Goal: Purchase product/service

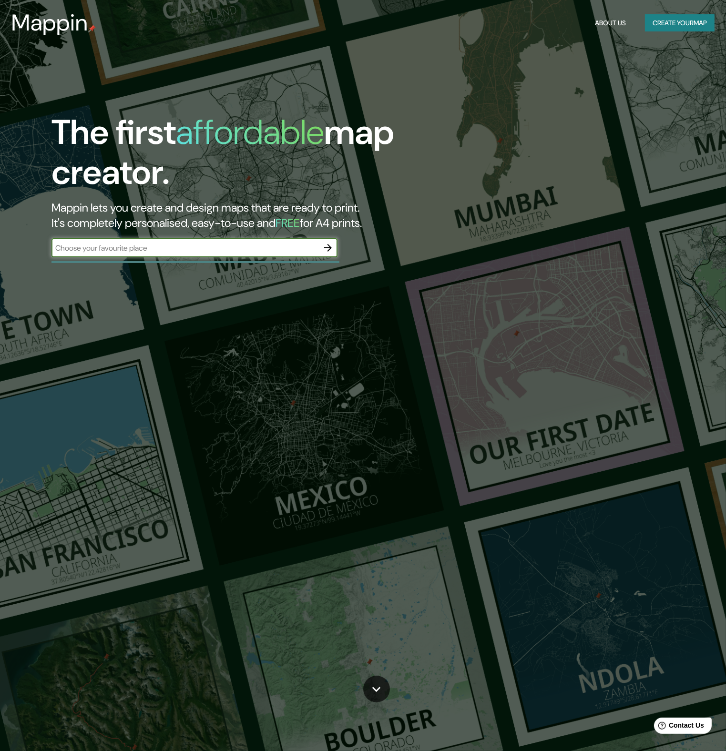
click at [244, 256] on div "​" at bounding box center [194, 247] width 286 height 19
type input "[GEOGRAPHIC_DATA]"
click at [326, 246] on icon "button" at bounding box center [327, 247] width 11 height 11
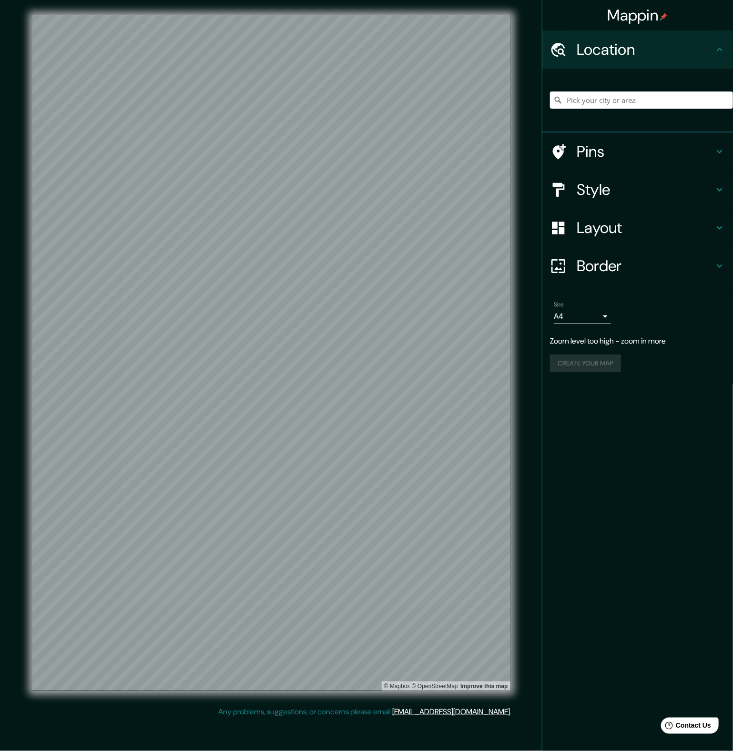
click at [535, 394] on div "Mappin Location Pins Style Layout Border Choose a border. Hint : you can make l…" at bounding box center [366, 361] width 733 height 722
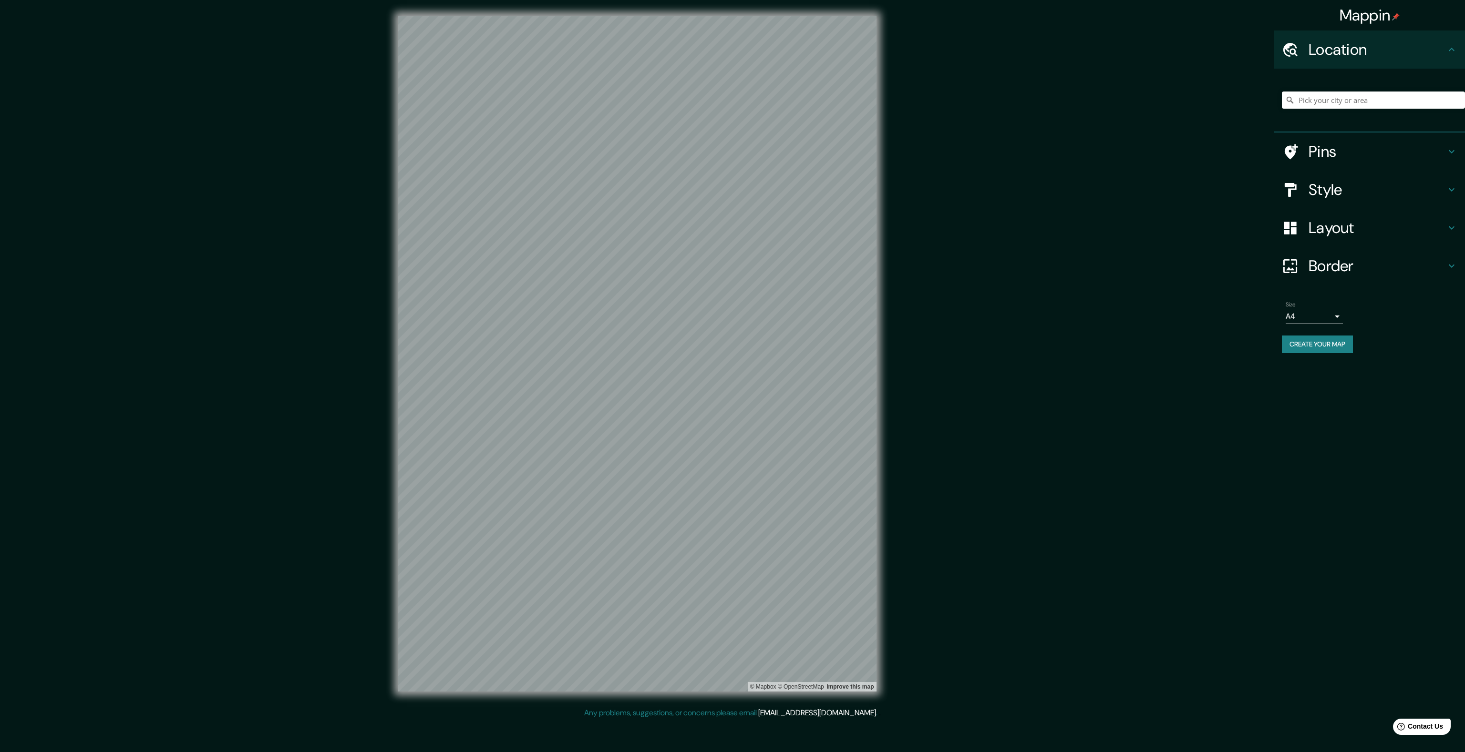
click at [733, 146] on h4 "Pins" at bounding box center [1376, 151] width 137 height 19
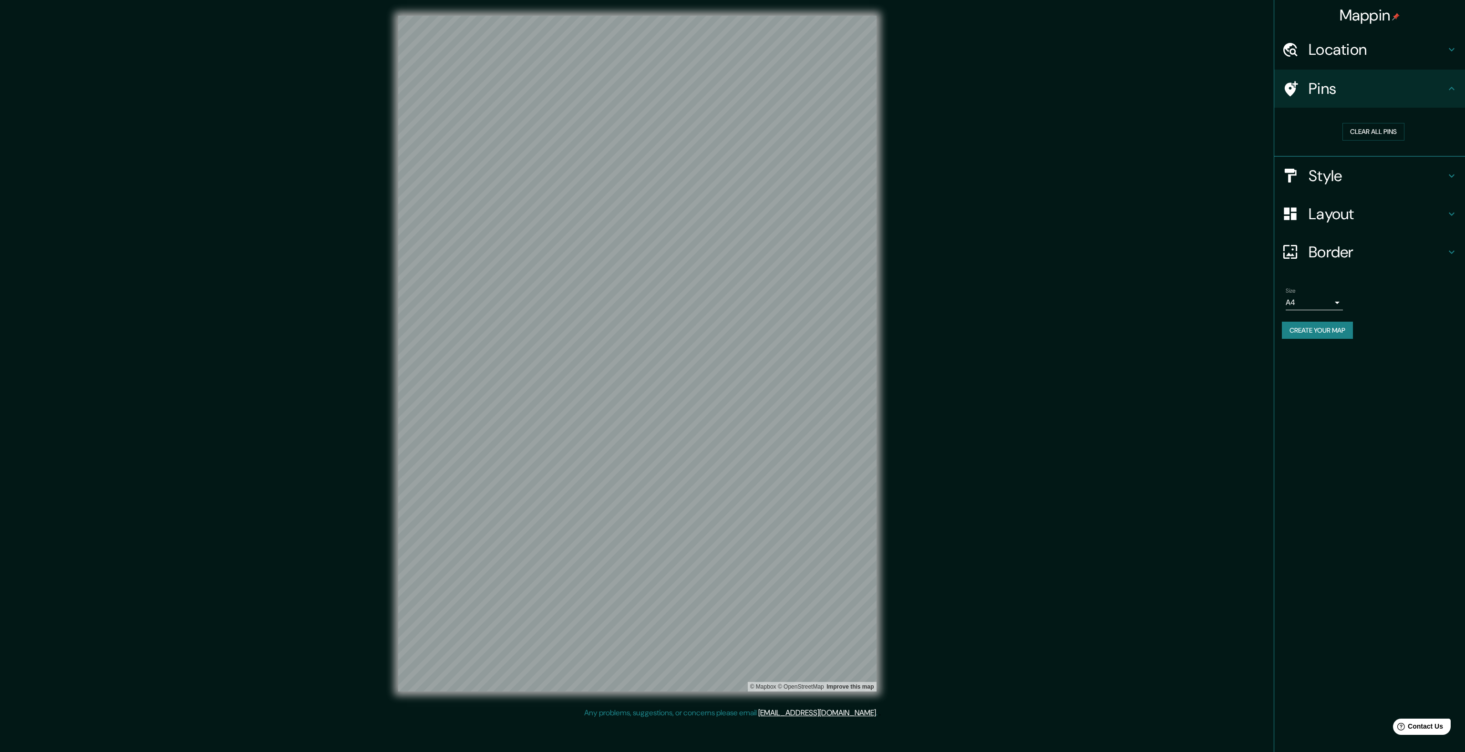
click at [733, 173] on div "Style" at bounding box center [1369, 176] width 191 height 38
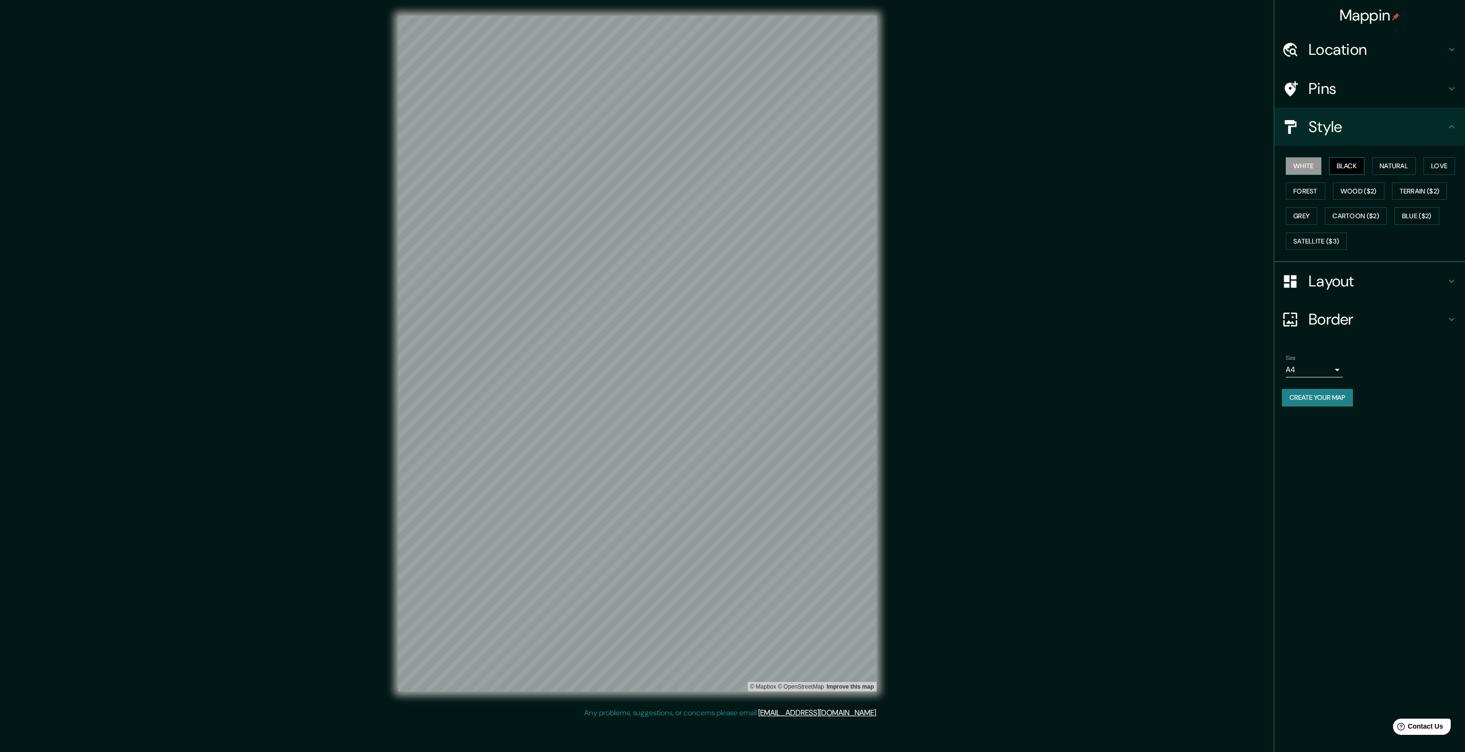
click at [733, 164] on button "Black" at bounding box center [1347, 166] width 36 height 18
click at [733, 213] on button "Grey" at bounding box center [1300, 216] width 31 height 18
click at [733, 286] on h4 "Layout" at bounding box center [1376, 281] width 137 height 19
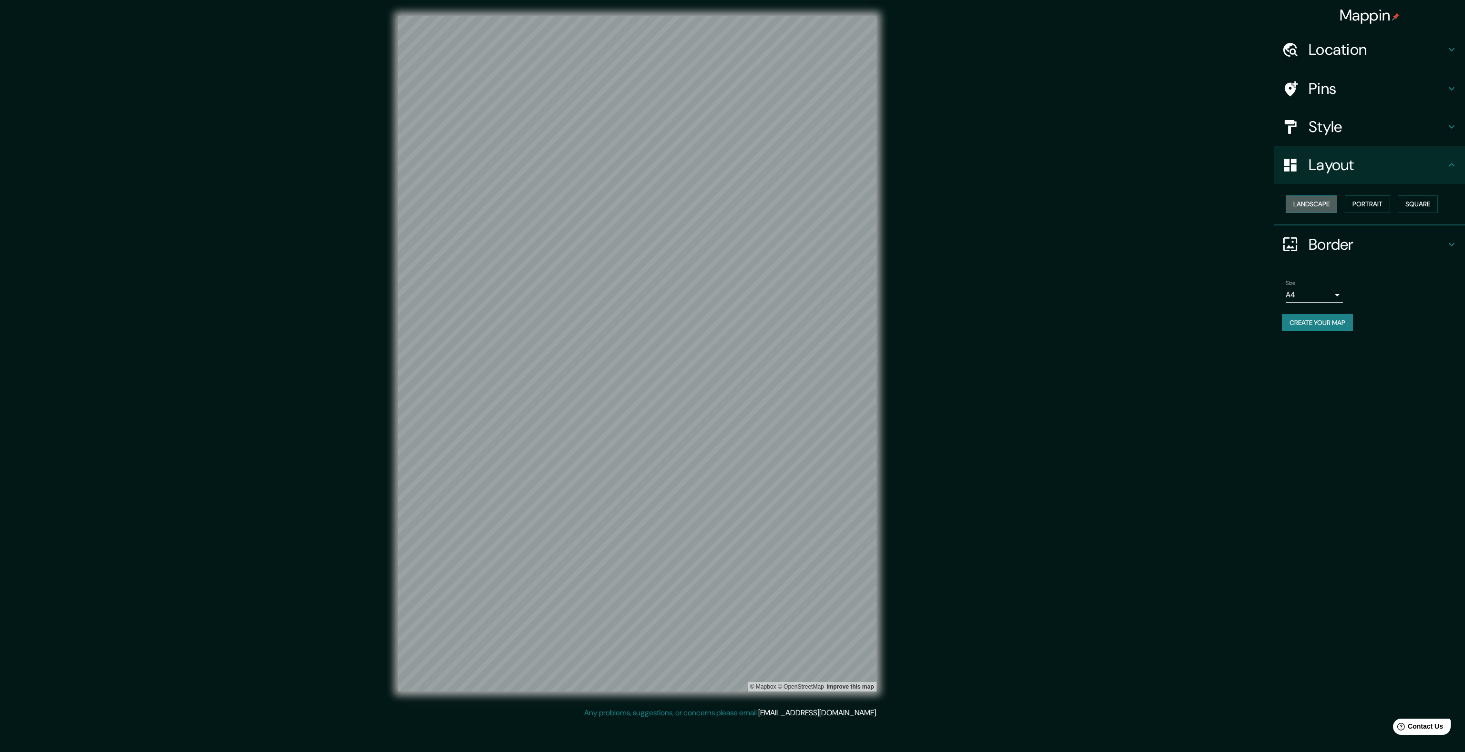
click at [733, 206] on button "Landscape" at bounding box center [1310, 204] width 51 height 18
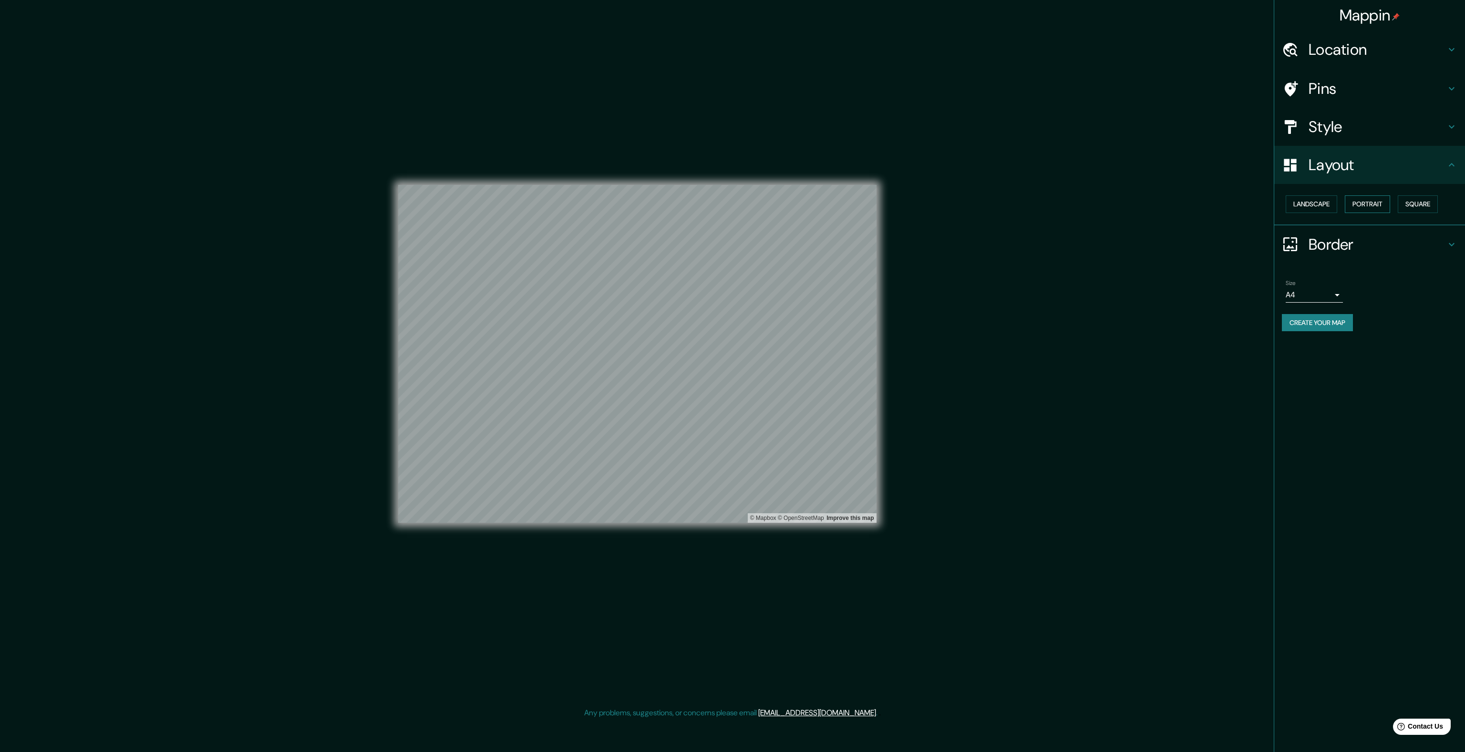
click at [733, 210] on button "Portrait" at bounding box center [1366, 204] width 45 height 18
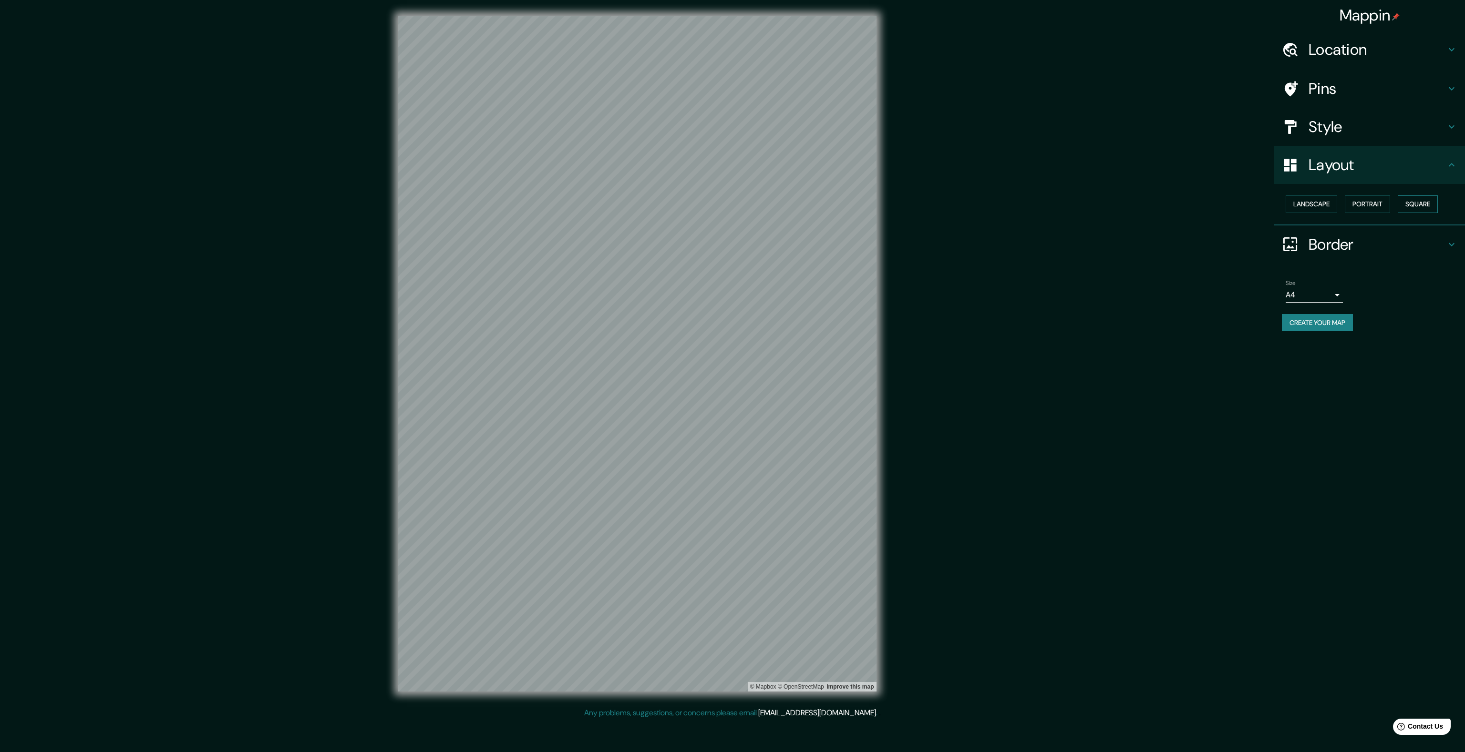
click at [733, 201] on button "Square" at bounding box center [1417, 204] width 40 height 18
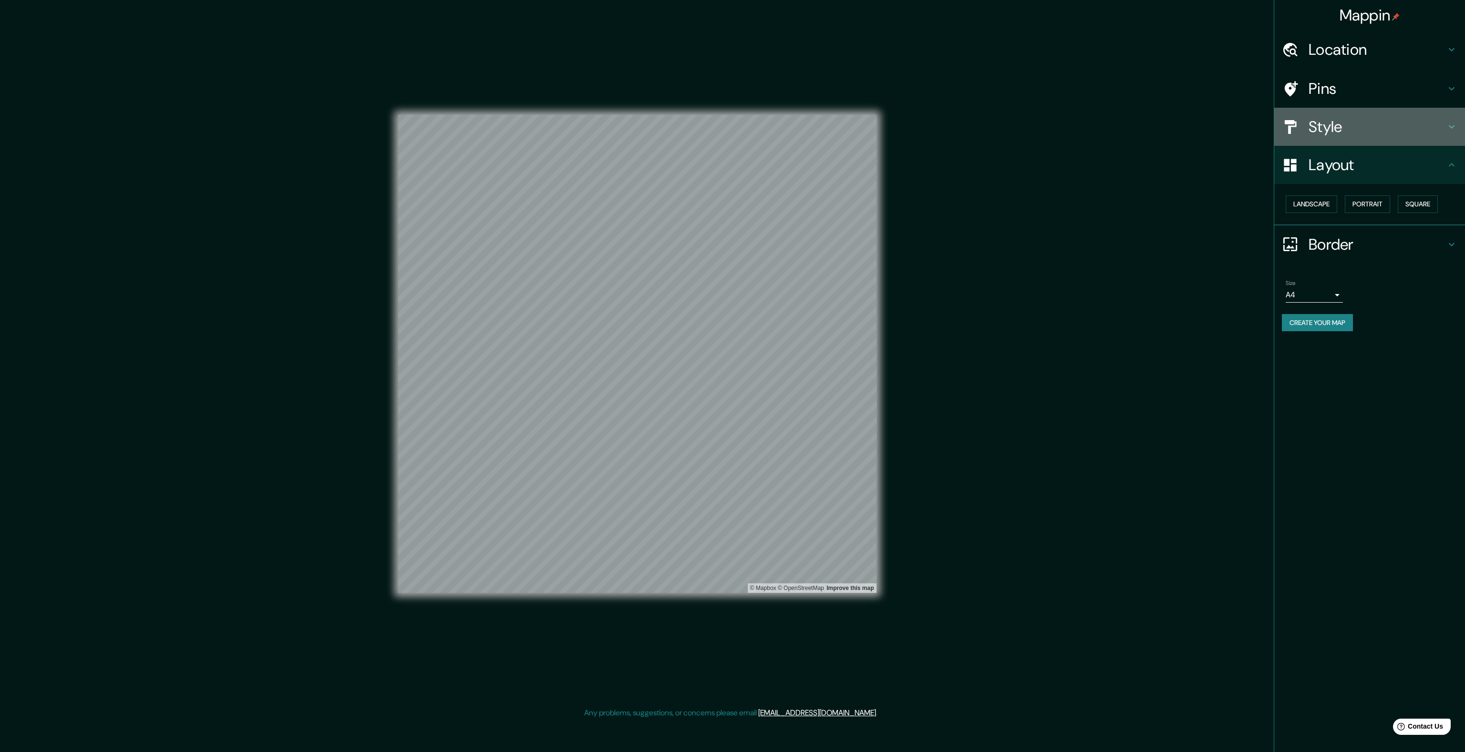
click at [733, 122] on h4 "Style" at bounding box center [1376, 126] width 137 height 19
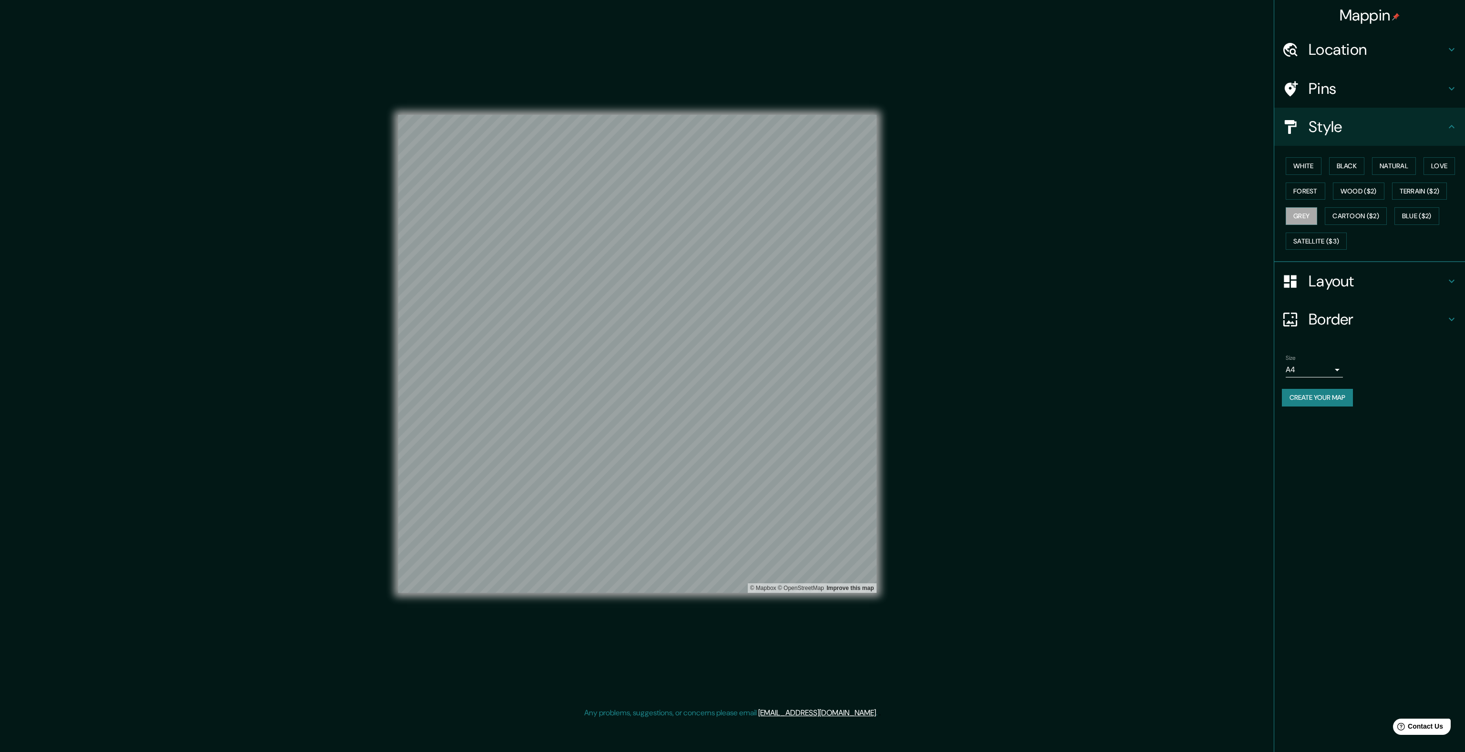
click at [733, 95] on h4 "Pins" at bounding box center [1376, 88] width 137 height 19
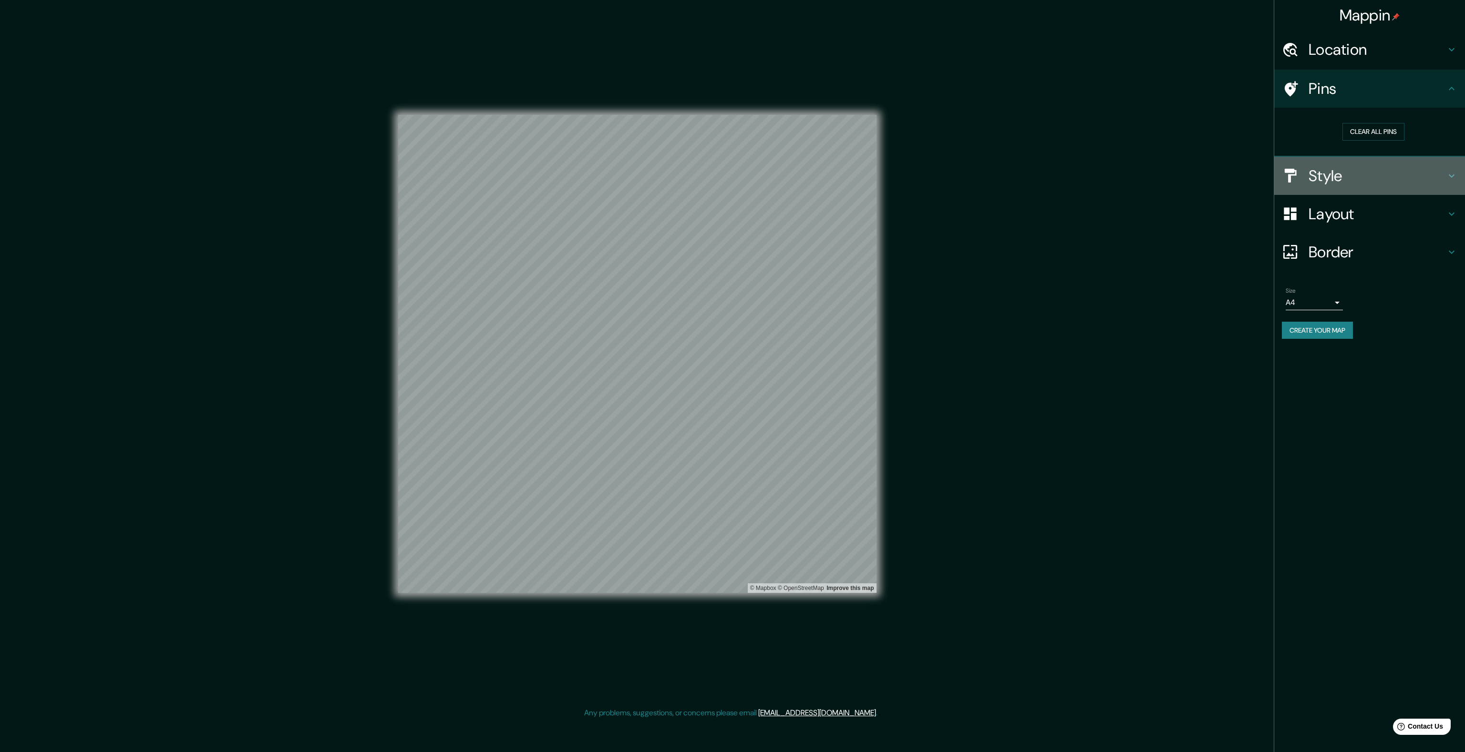
click at [733, 177] on h4 "Style" at bounding box center [1376, 175] width 137 height 19
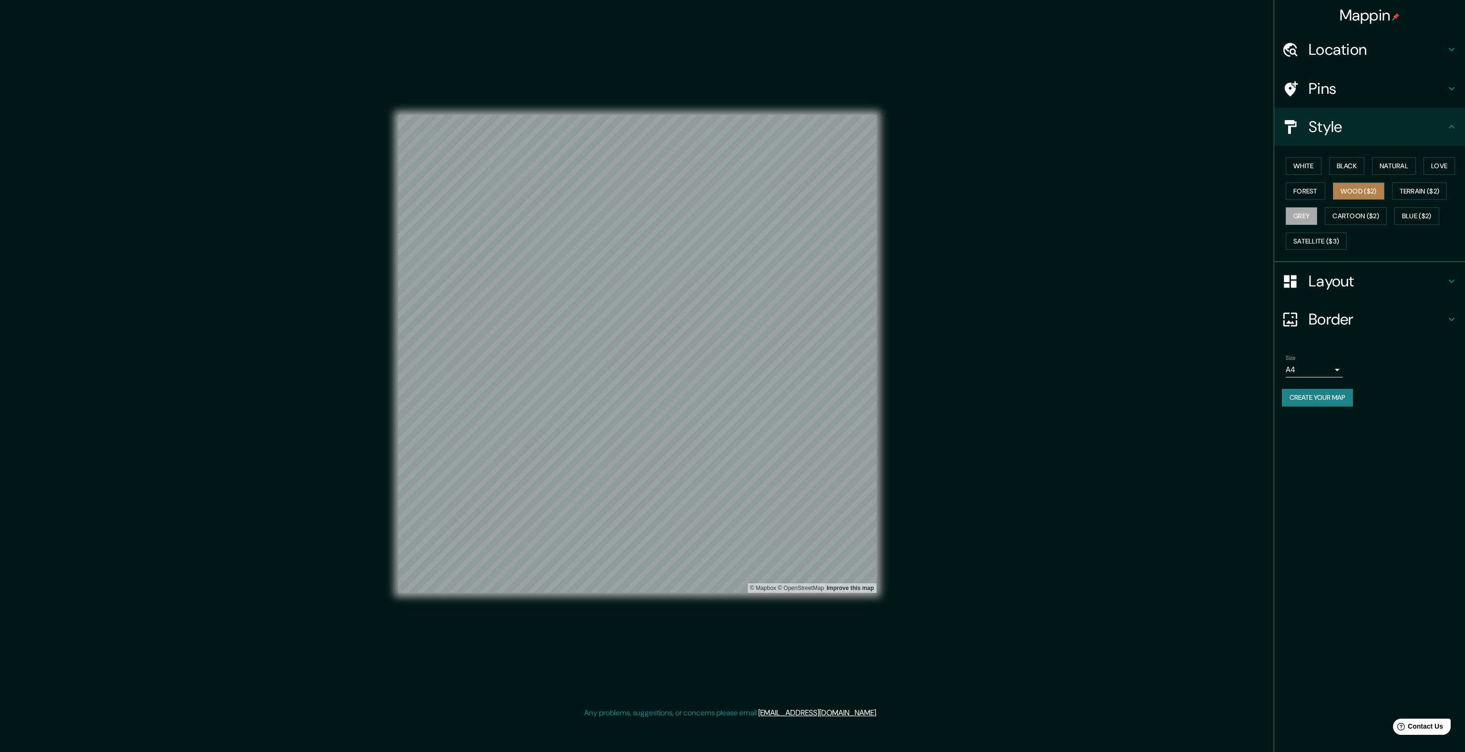
click at [733, 186] on button "Wood ($2)" at bounding box center [1357, 192] width 51 height 18
click at [733, 189] on button "Terrain ($2)" at bounding box center [1419, 192] width 55 height 18
click at [733, 168] on button "Love" at bounding box center [1438, 166] width 31 height 18
click at [733, 281] on h4 "Layout" at bounding box center [1376, 281] width 137 height 19
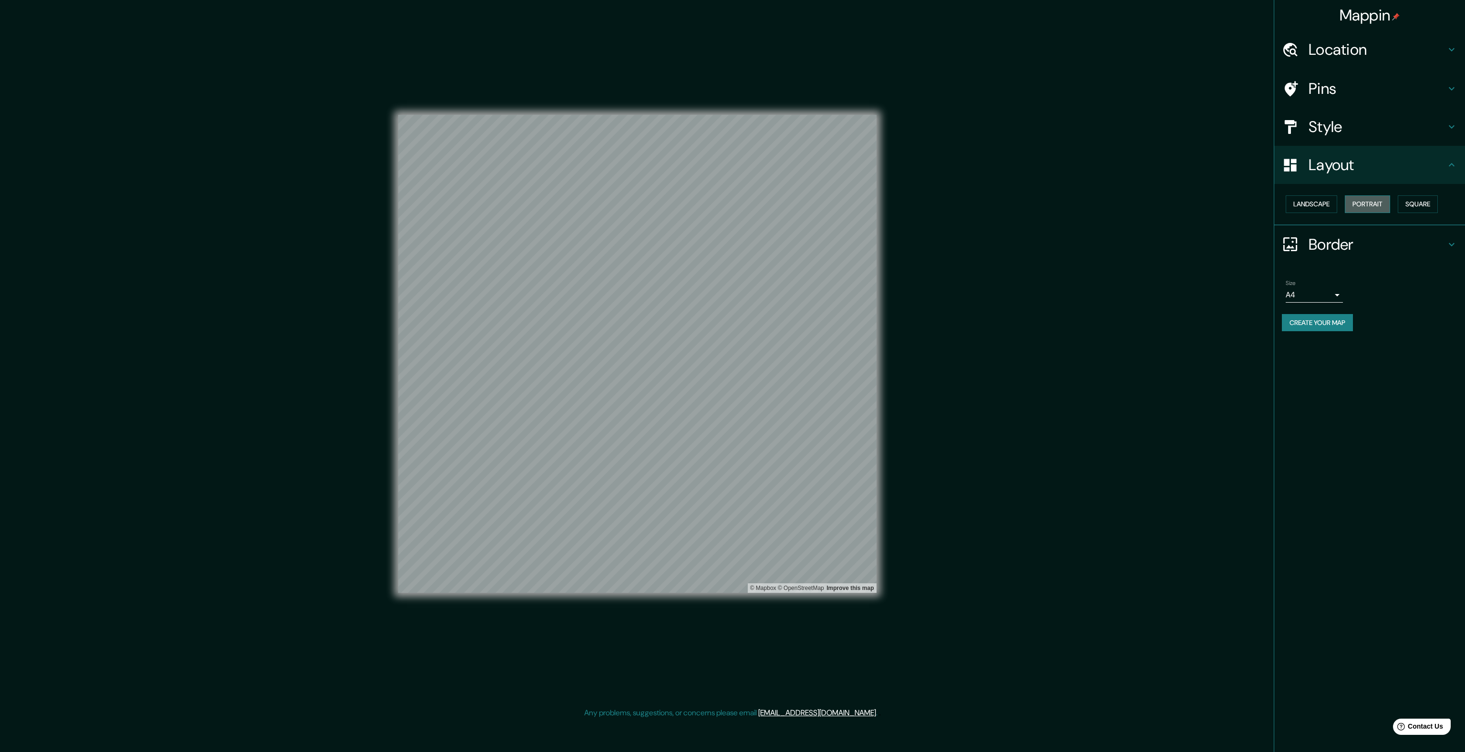
click at [733, 205] on button "Portrait" at bounding box center [1366, 204] width 45 height 18
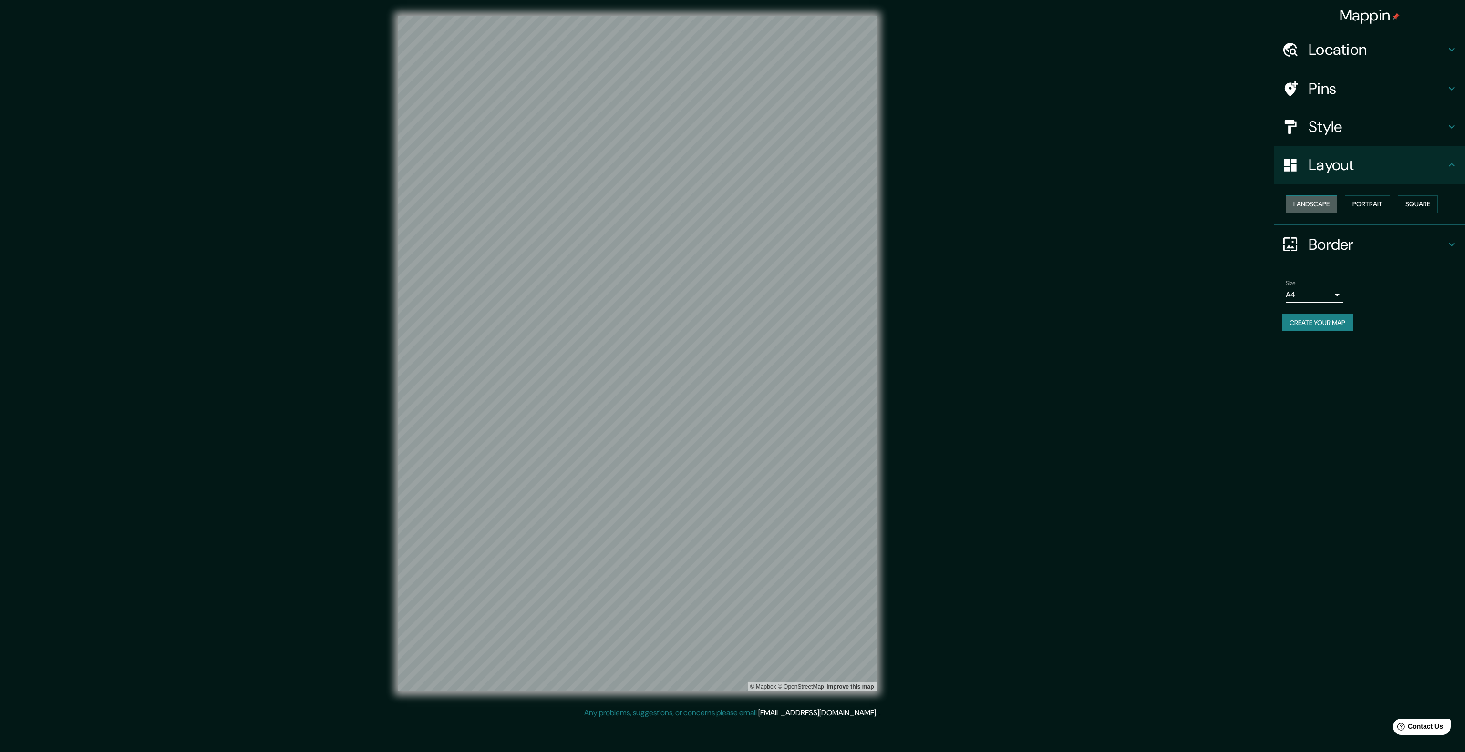
click at [733, 207] on button "Landscape" at bounding box center [1310, 204] width 51 height 18
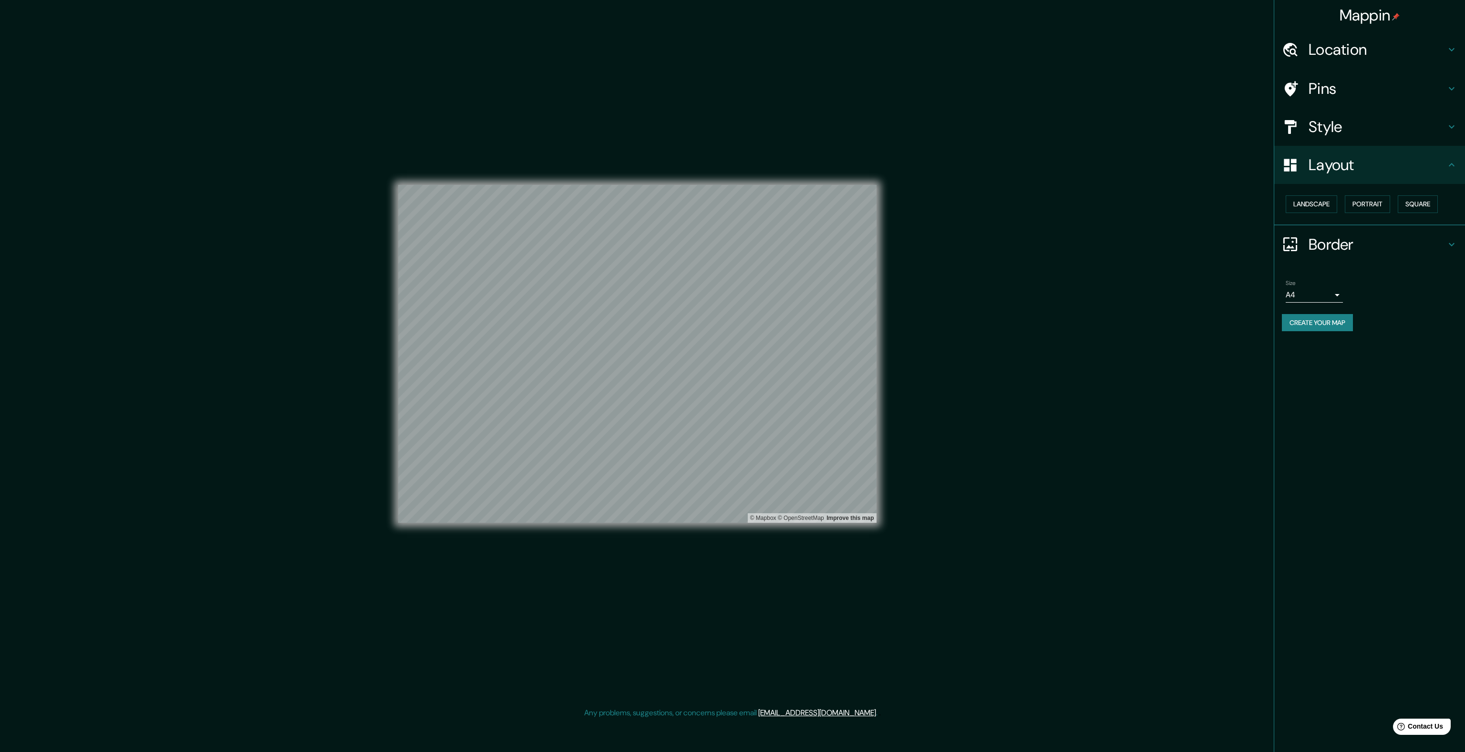
click at [733, 134] on h4 "Style" at bounding box center [1376, 126] width 137 height 19
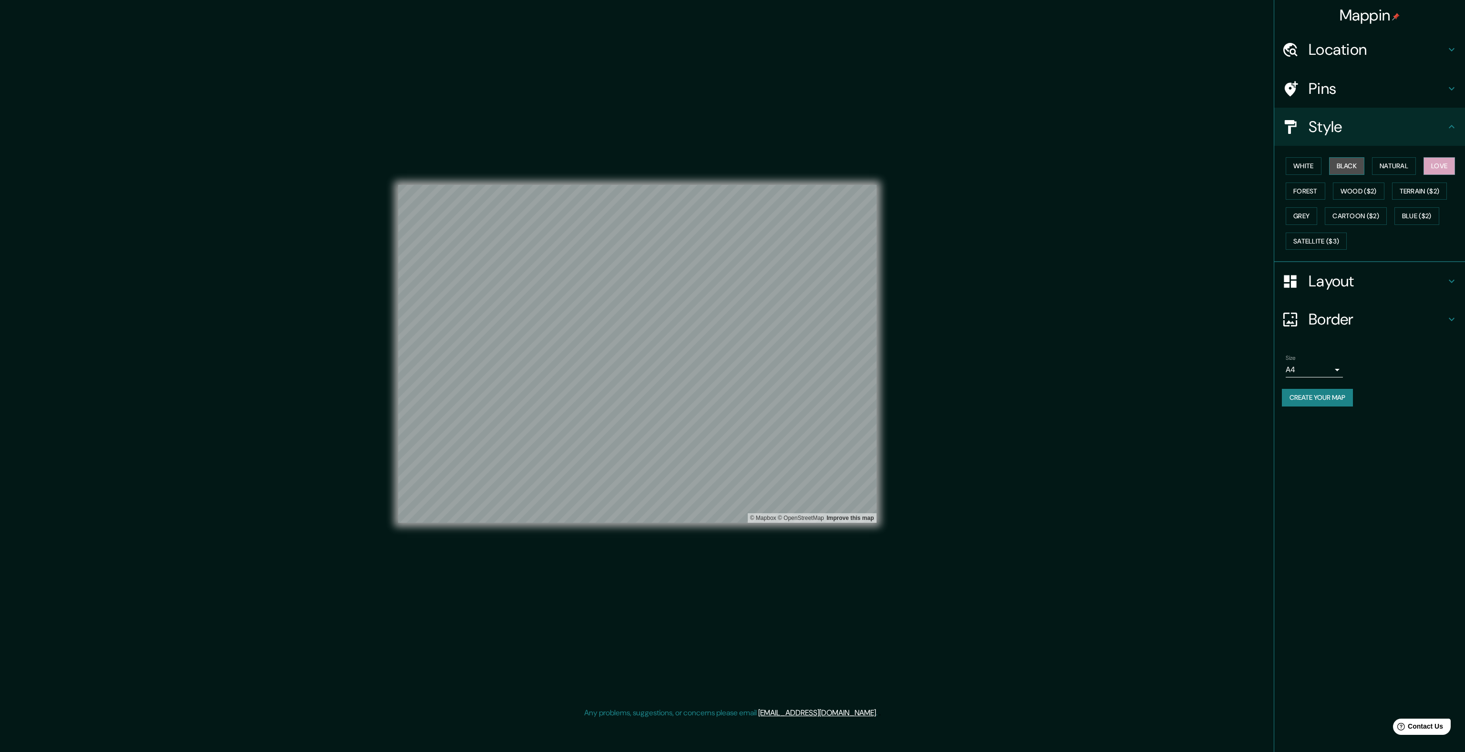
click at [733, 167] on button "Black" at bounding box center [1347, 166] width 36 height 18
click at [733, 170] on button "White" at bounding box center [1303, 166] width 36 height 18
click at [733, 326] on h4 "Border" at bounding box center [1376, 319] width 137 height 19
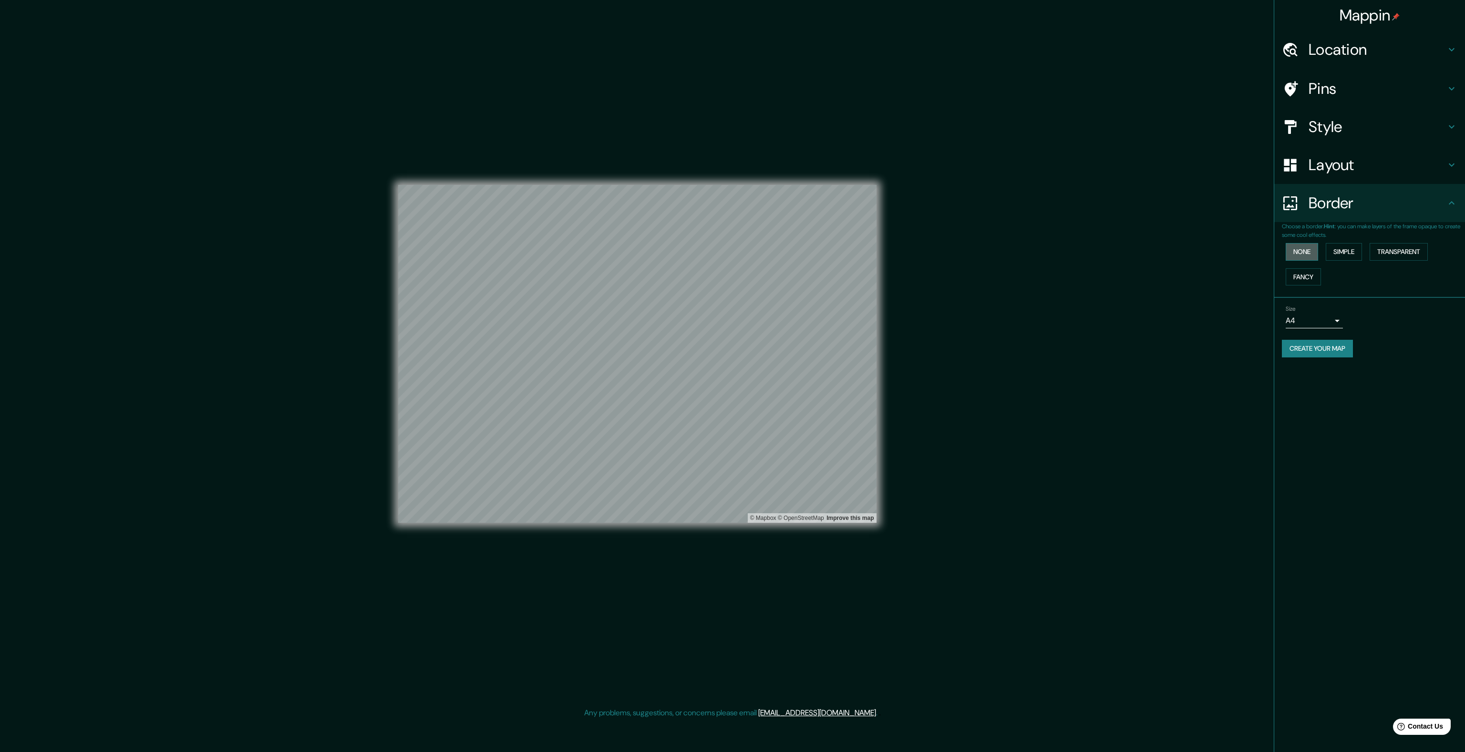
click at [733, 255] on button "None" at bounding box center [1301, 252] width 32 height 18
click at [733, 251] on button "Simple" at bounding box center [1343, 252] width 36 height 18
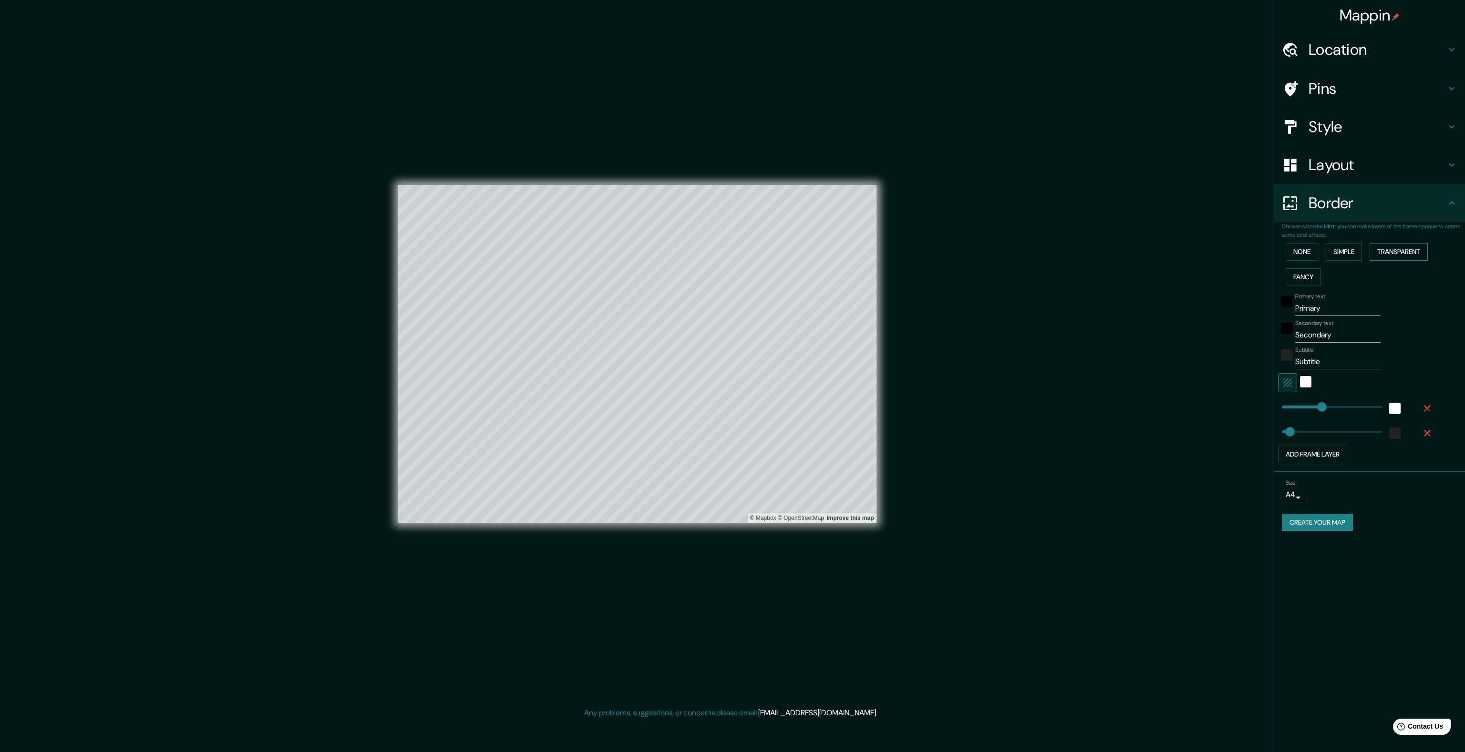
click at [733, 251] on button "Transparent" at bounding box center [1398, 252] width 58 height 18
click at [733, 277] on button "Fancy" at bounding box center [1302, 277] width 35 height 18
click at [733, 256] on button "None" at bounding box center [1301, 252] width 32 height 18
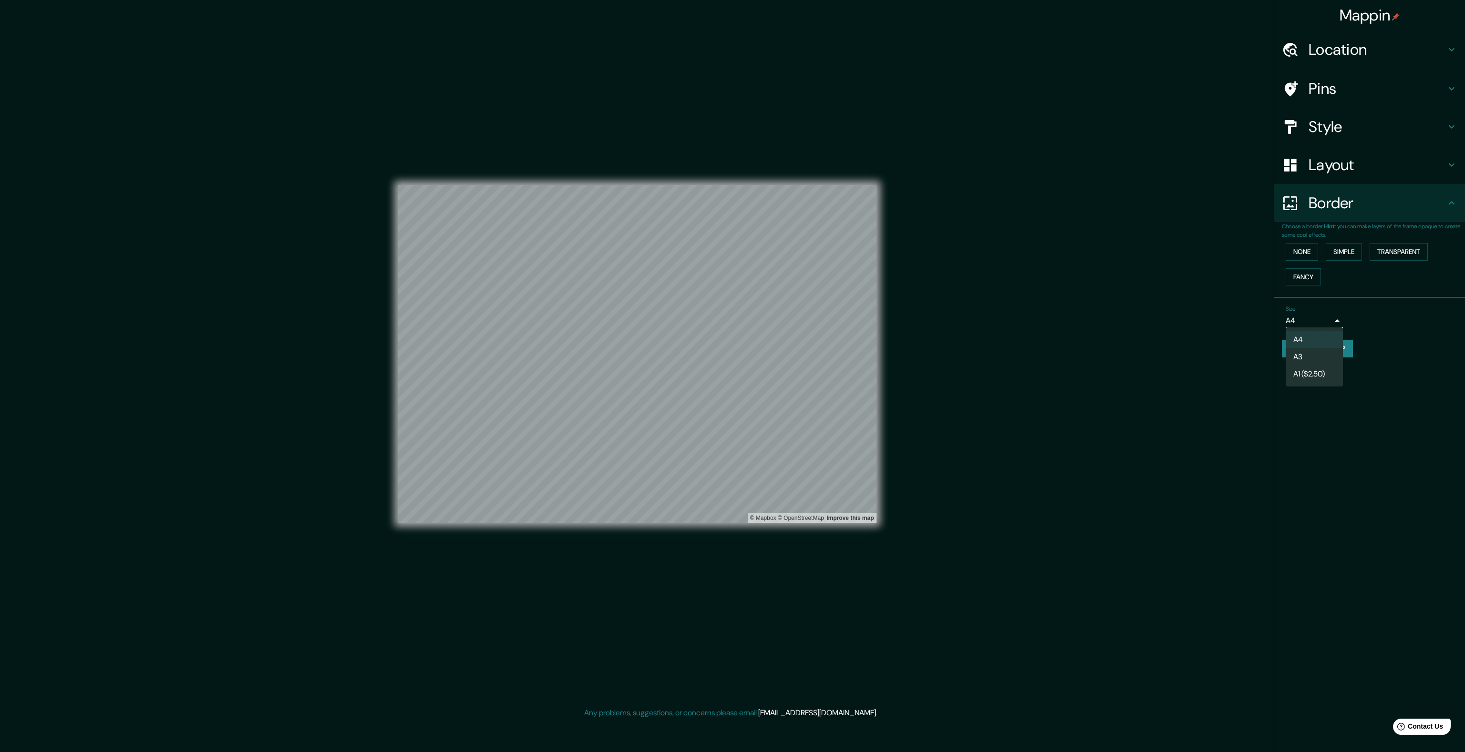
click at [733, 316] on body "Mappin Location Pins Style Layout Border Choose a border. Hint : you can make l…" at bounding box center [732, 376] width 1465 height 752
click at [733, 350] on li "A3" at bounding box center [1313, 356] width 57 height 17
click at [733, 326] on body "Mappin Location Pins Style Layout Border Choose a border. Hint : you can make l…" at bounding box center [732, 376] width 1465 height 752
click at [733, 326] on div at bounding box center [732, 376] width 1465 height 752
click at [733, 325] on body "Mappin Location Pins Style Layout Border Choose a border. Hint : you can make l…" at bounding box center [732, 376] width 1465 height 752
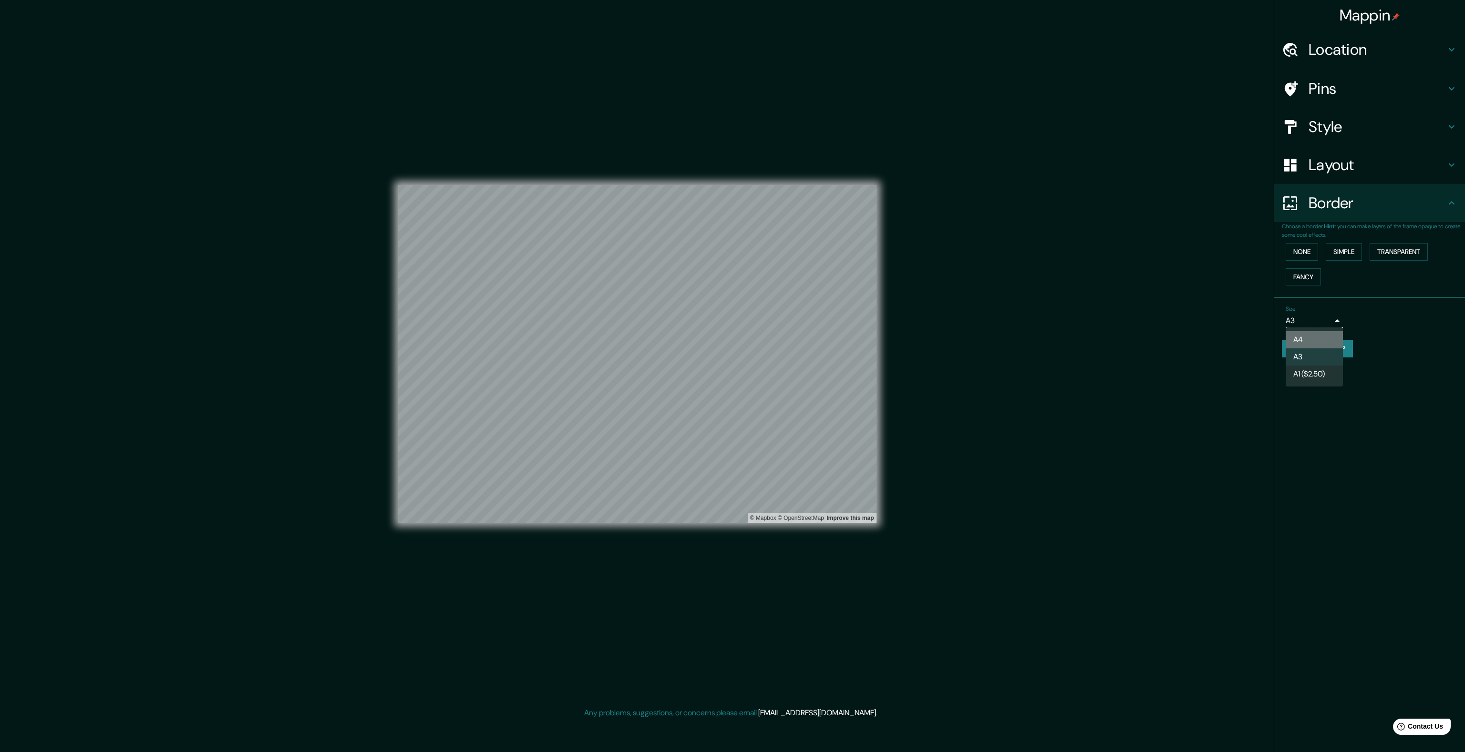
click at [733, 337] on li "A4" at bounding box center [1313, 339] width 57 height 17
click at [733, 323] on body "Mappin Location Pins Style Layout Border Choose a border. Hint : you can make l…" at bounding box center [732, 376] width 1465 height 752
click at [733, 354] on li "A3" at bounding box center [1313, 356] width 57 height 17
type input "a4"
click at [733, 160] on h4 "Layout" at bounding box center [1376, 164] width 137 height 19
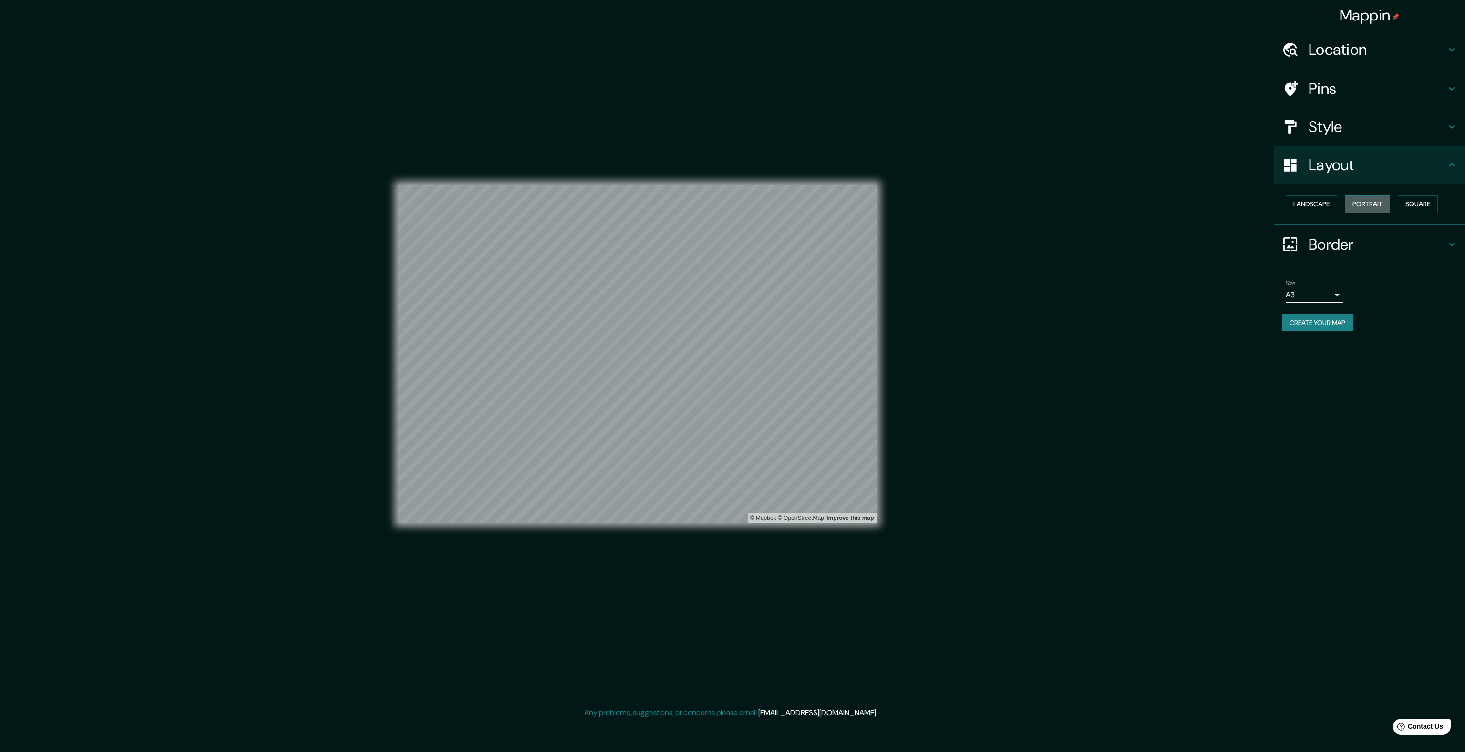
click at [733, 203] on button "Portrait" at bounding box center [1366, 204] width 45 height 18
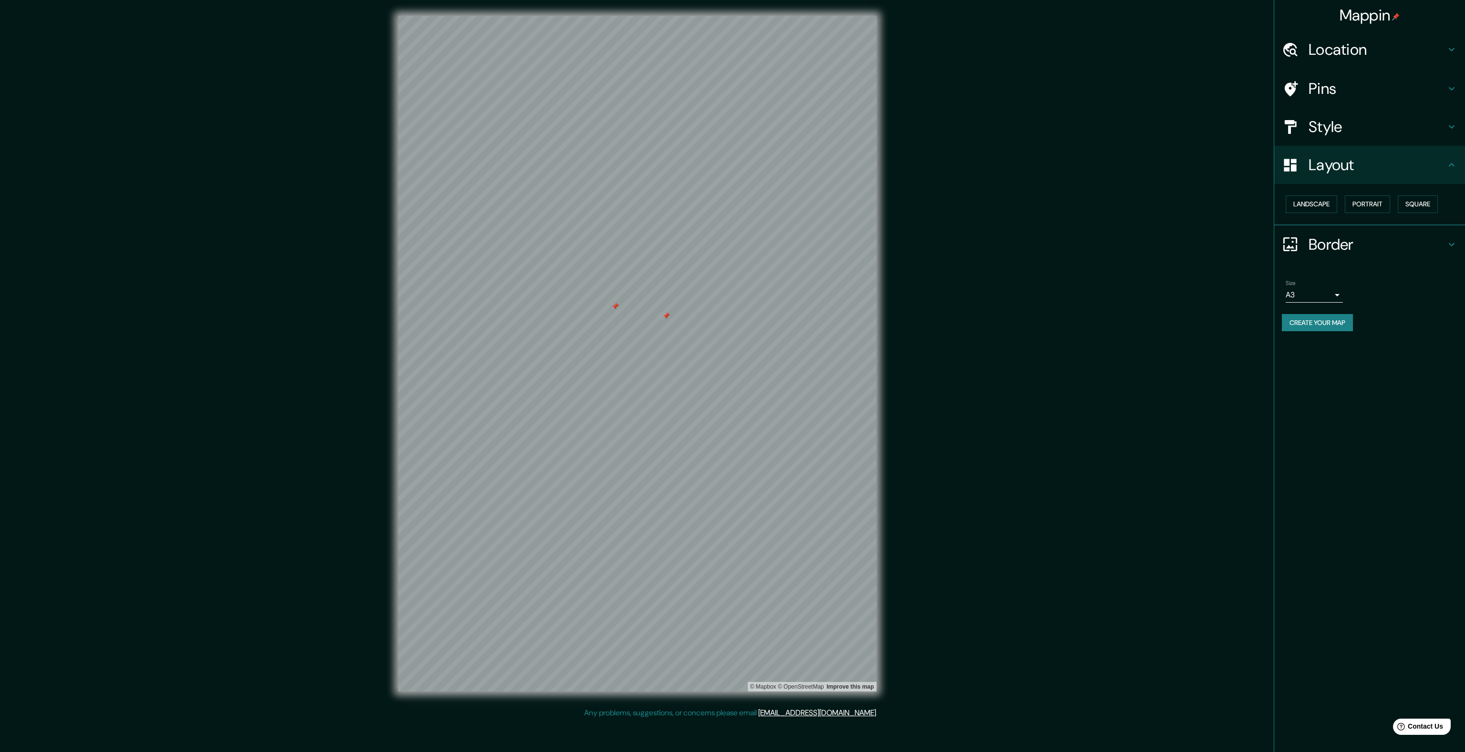
click at [733, 97] on h4 "Pins" at bounding box center [1376, 88] width 137 height 19
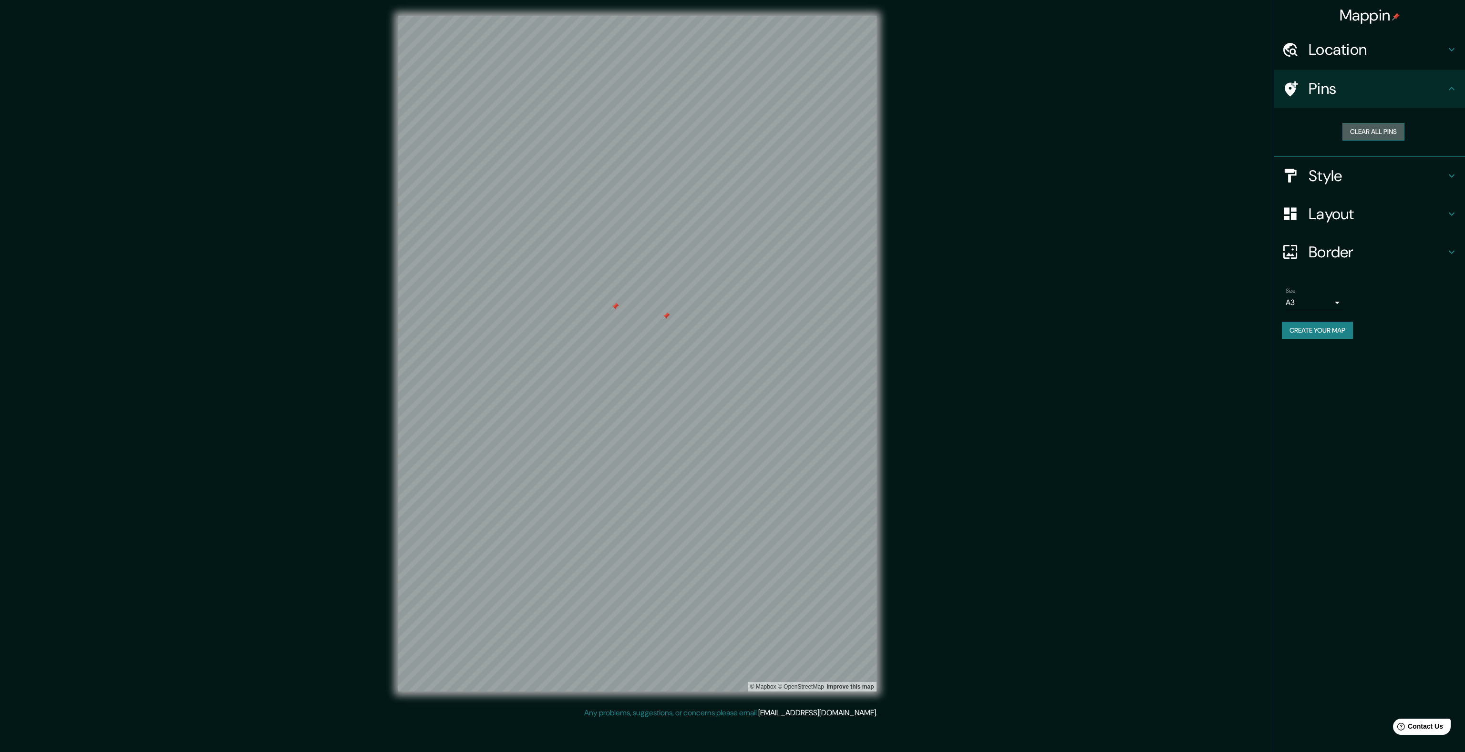
click at [733, 133] on button "Clear all pins" at bounding box center [1373, 132] width 62 height 18
click at [733, 53] on h4 "Location" at bounding box center [1376, 49] width 137 height 19
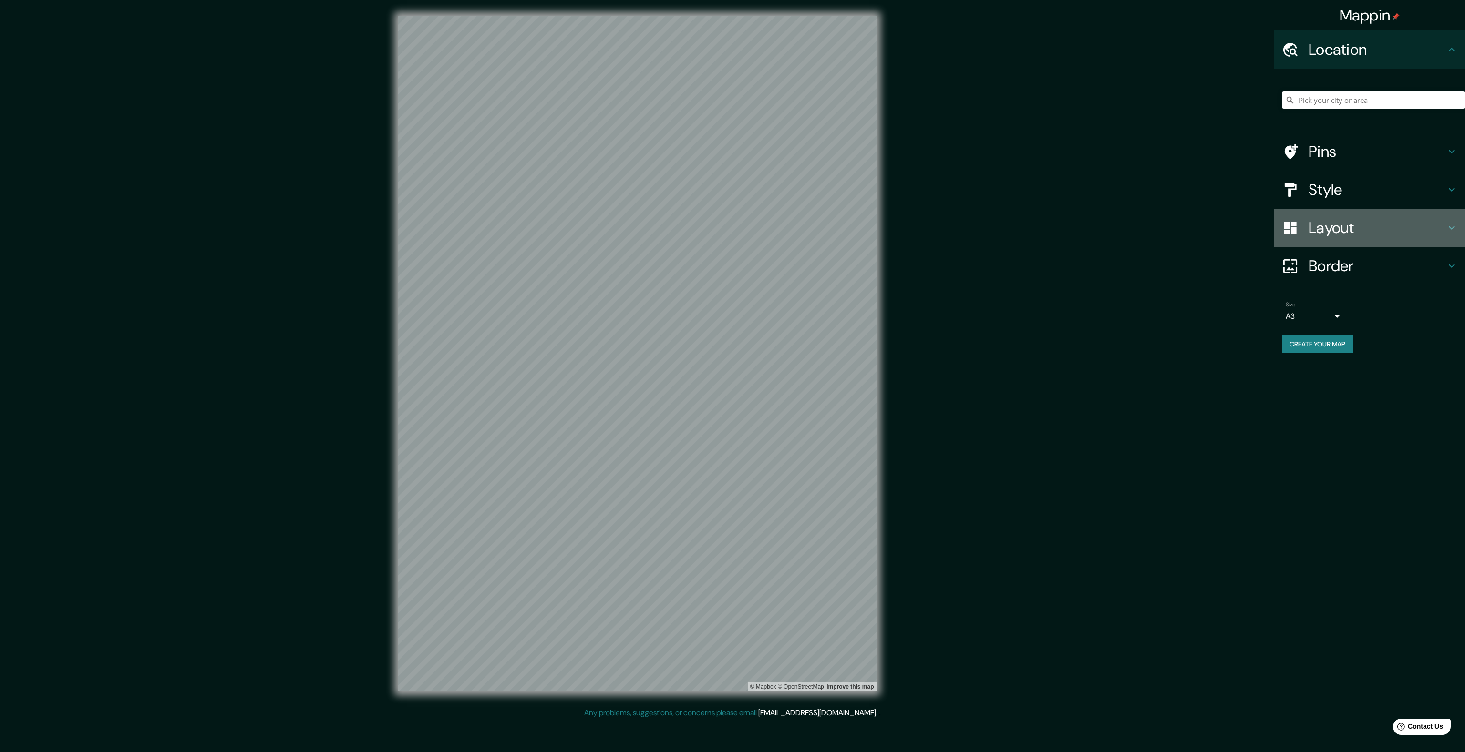
click at [733, 222] on h4 "Layout" at bounding box center [1376, 227] width 137 height 19
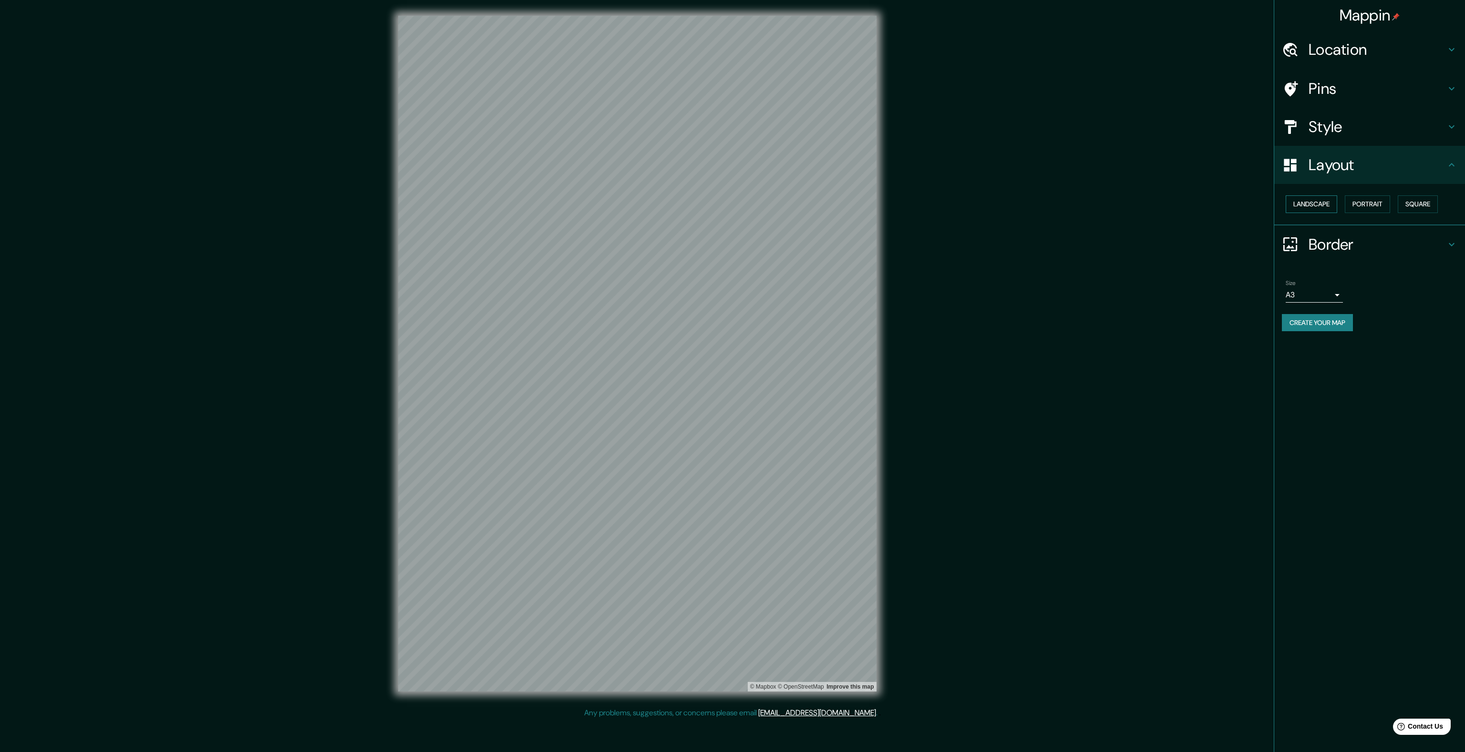
click at [733, 205] on button "Landscape" at bounding box center [1310, 204] width 51 height 18
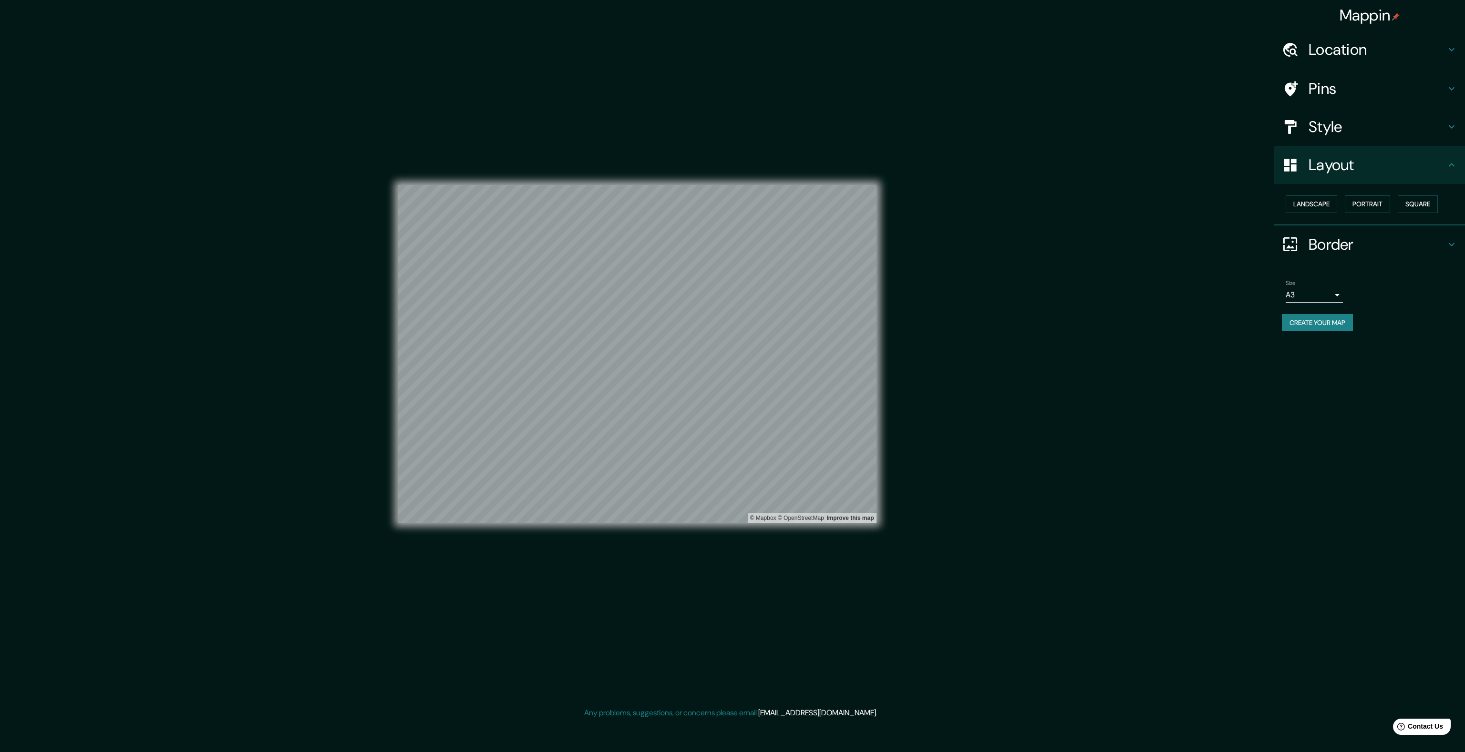
click at [733, 321] on button "Create your map" at bounding box center [1316, 323] width 71 height 18
click at [733, 324] on button "Create your map" at bounding box center [1316, 323] width 71 height 18
click at [733, 310] on div "Size A3 a4 Create your map" at bounding box center [1368, 307] width 175 height 63
